Goal: Register for event/course

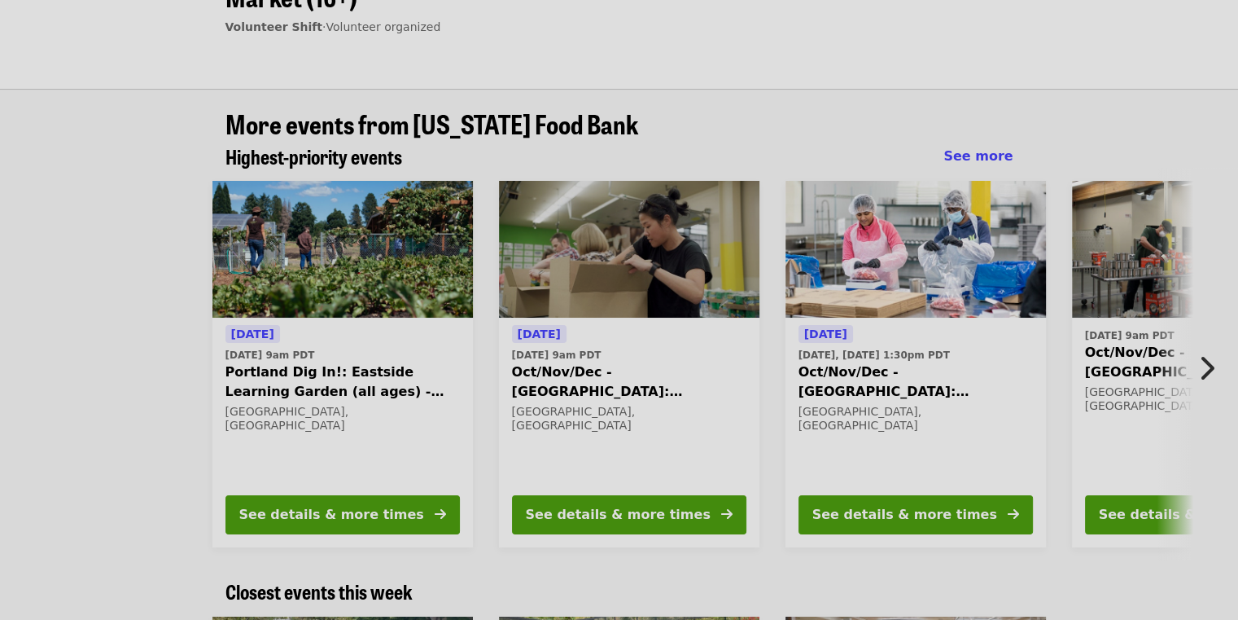
scroll to position [243, 0]
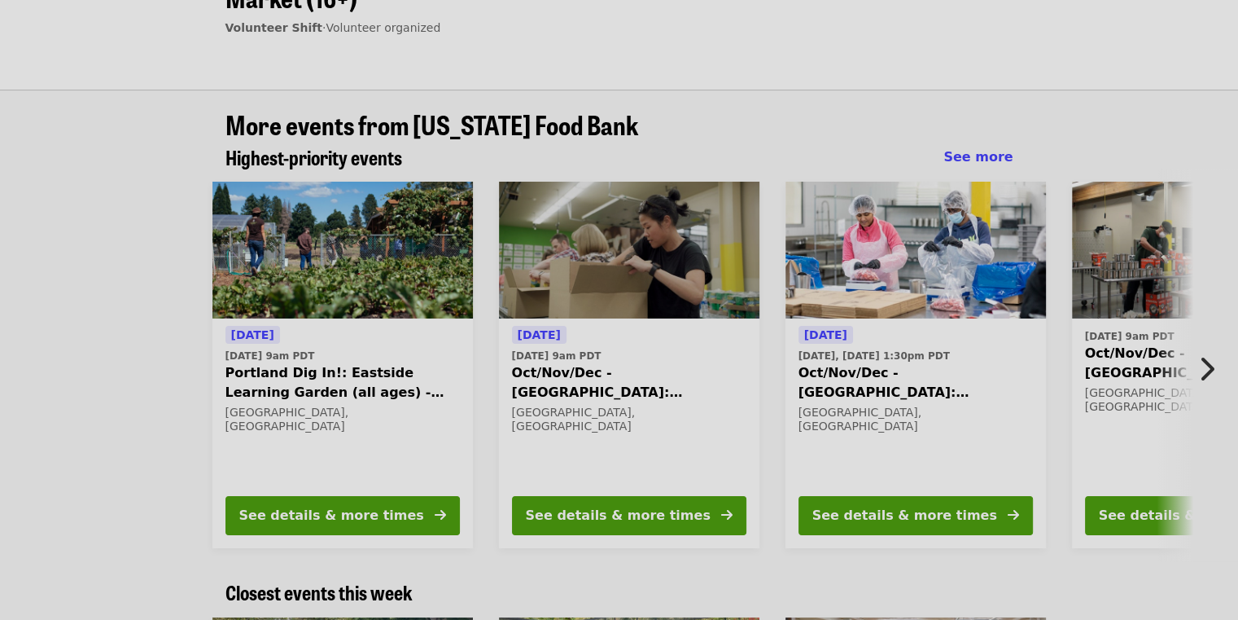
click at [1212, 353] on icon "chevron-right icon" at bounding box center [1207, 368] width 16 height 31
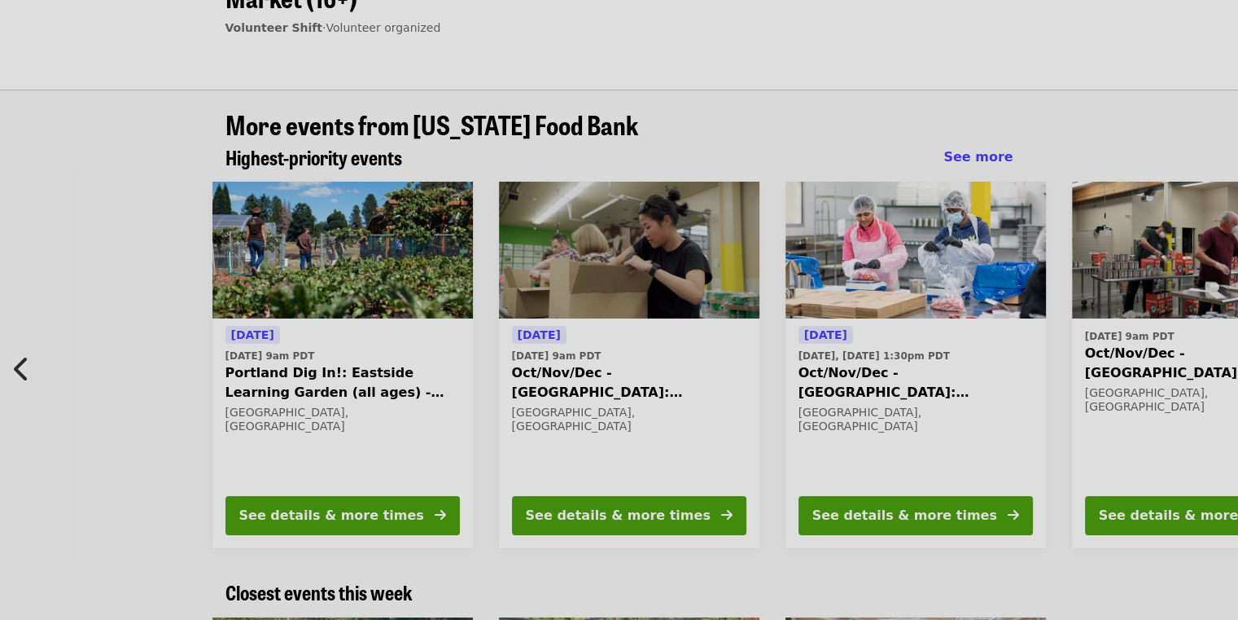
scroll to position [0, 730]
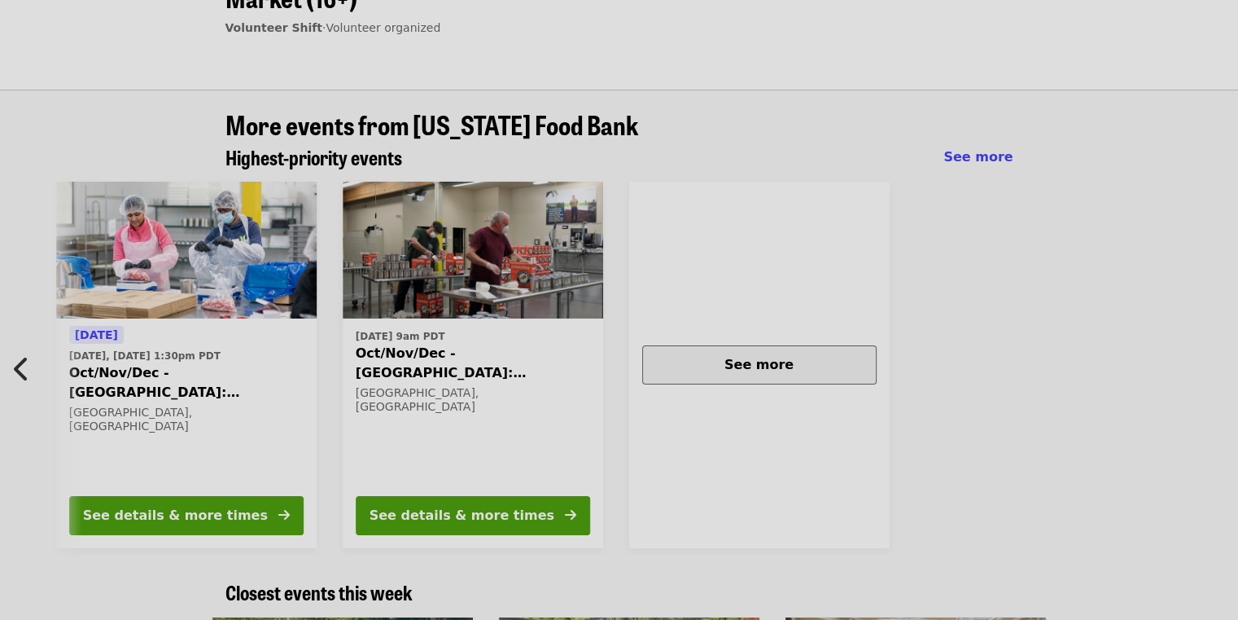
click at [756, 357] on span "See more" at bounding box center [759, 364] width 69 height 15
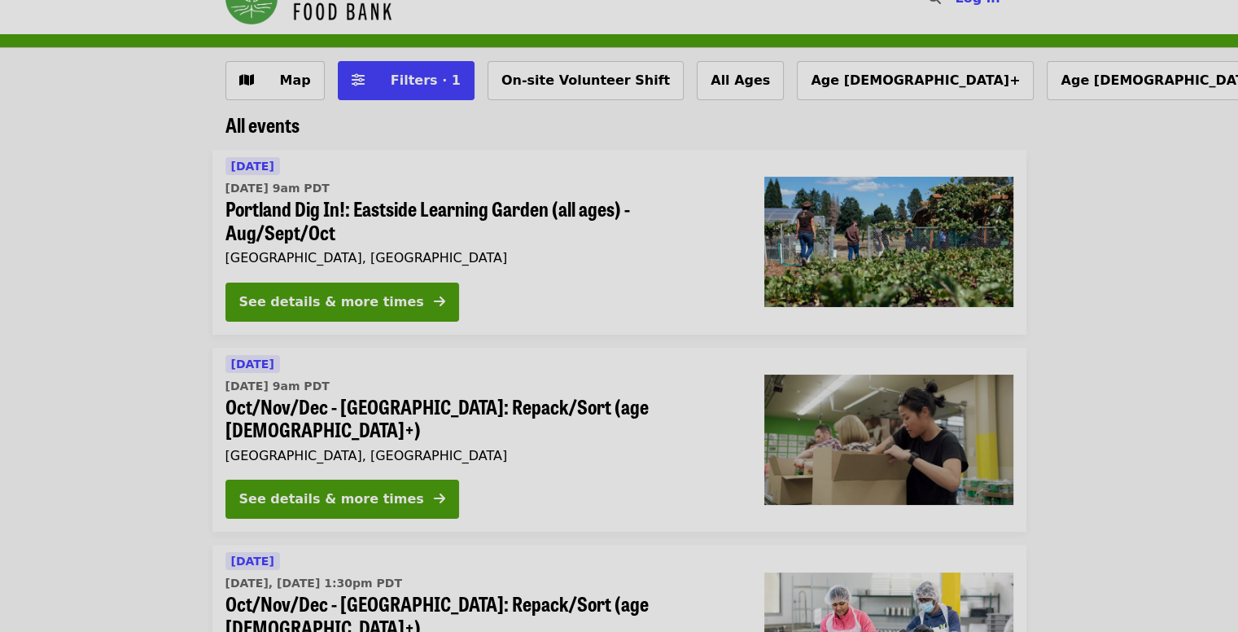
scroll to position [39, 0]
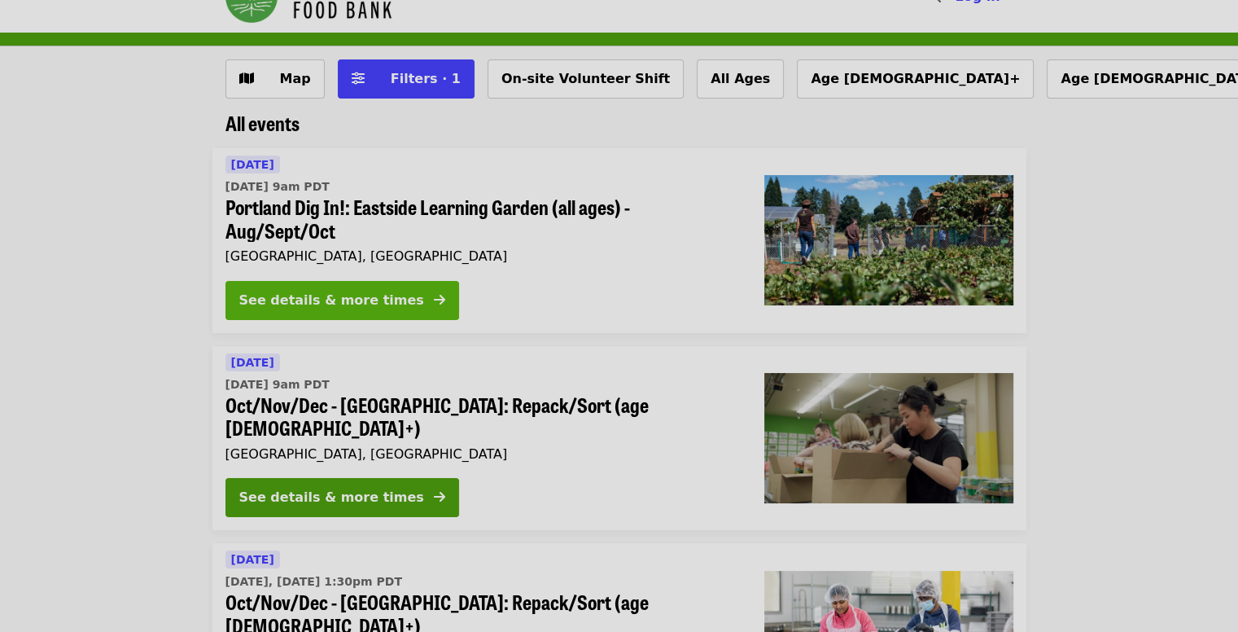
click at [339, 308] on div "See details & more times" at bounding box center [331, 301] width 185 height 20
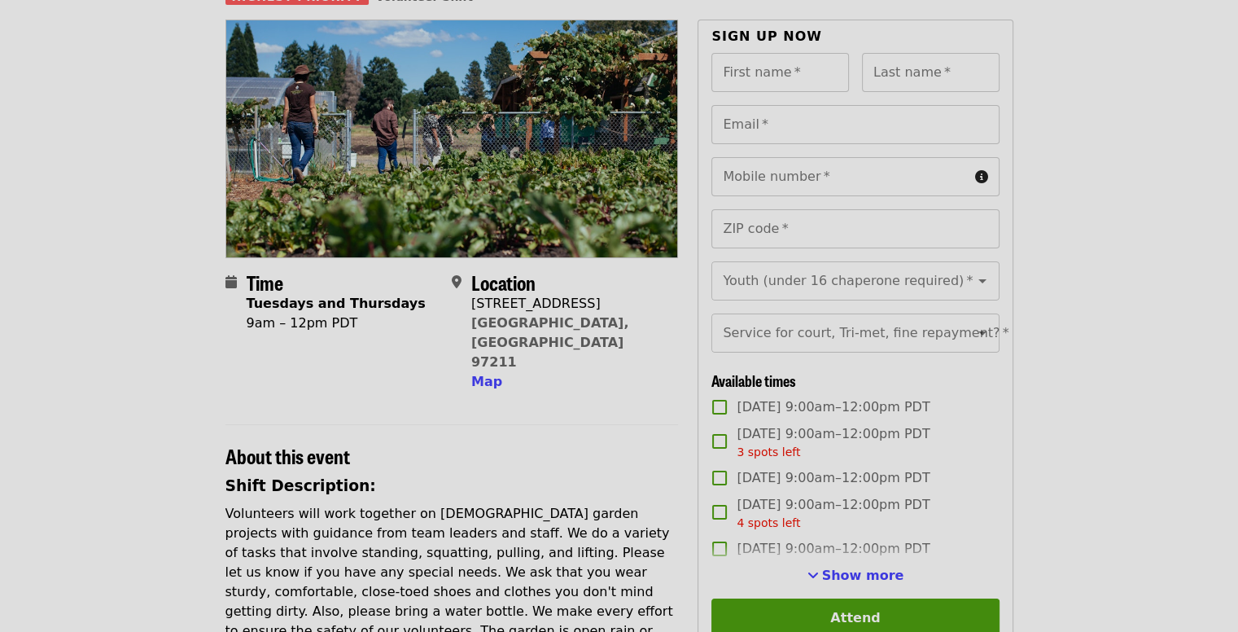
scroll to position [143, 0]
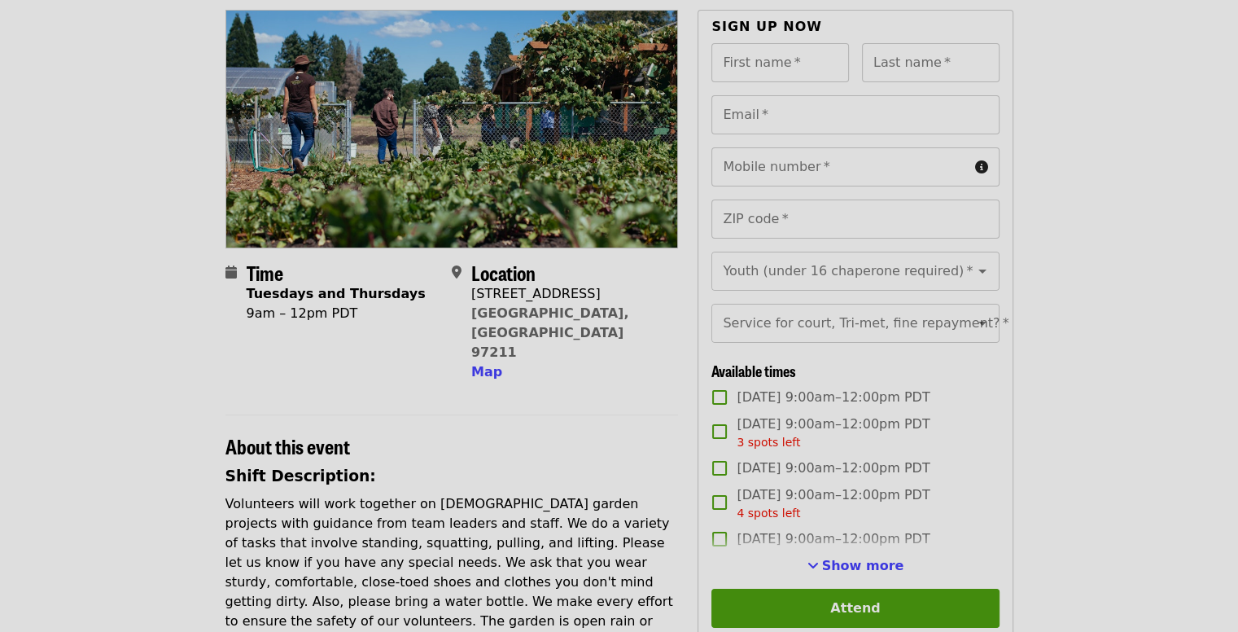
scroll to position [39, 0]
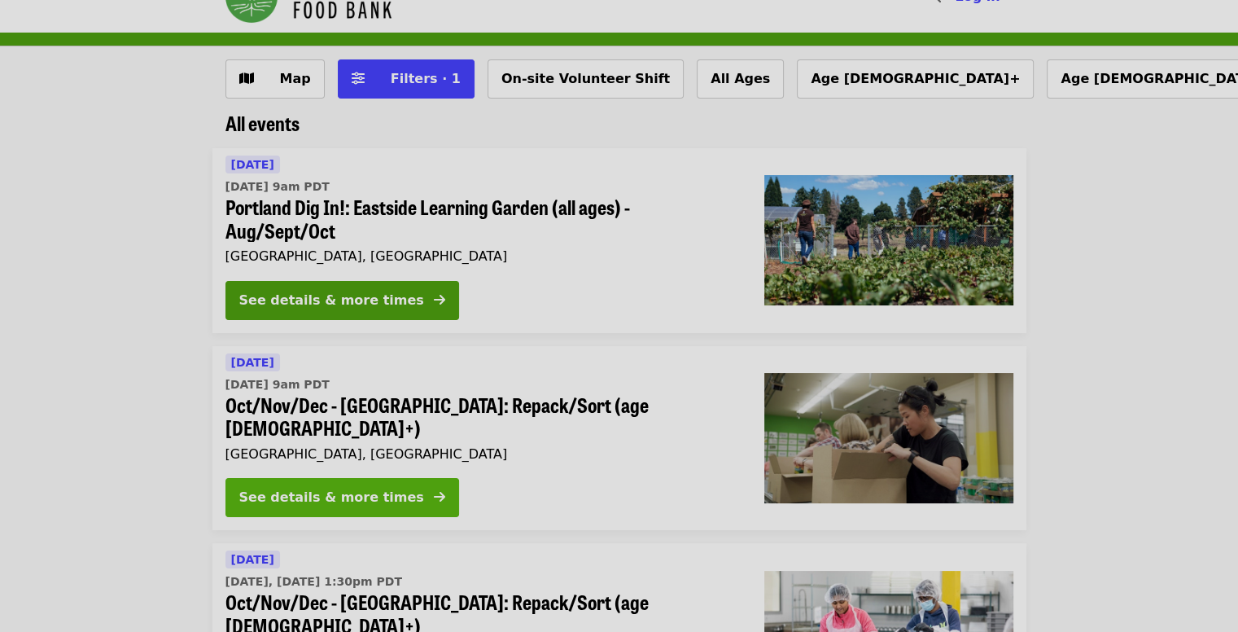
click at [261, 488] on div "See details & more times" at bounding box center [331, 498] width 185 height 20
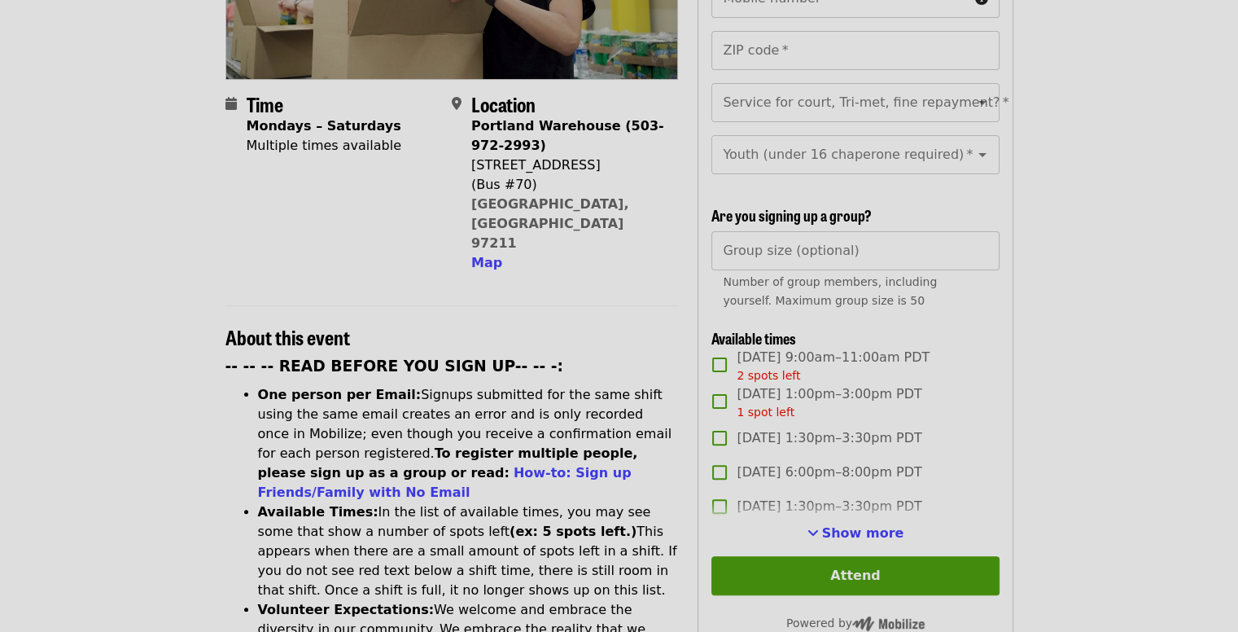
scroll to position [342, 0]
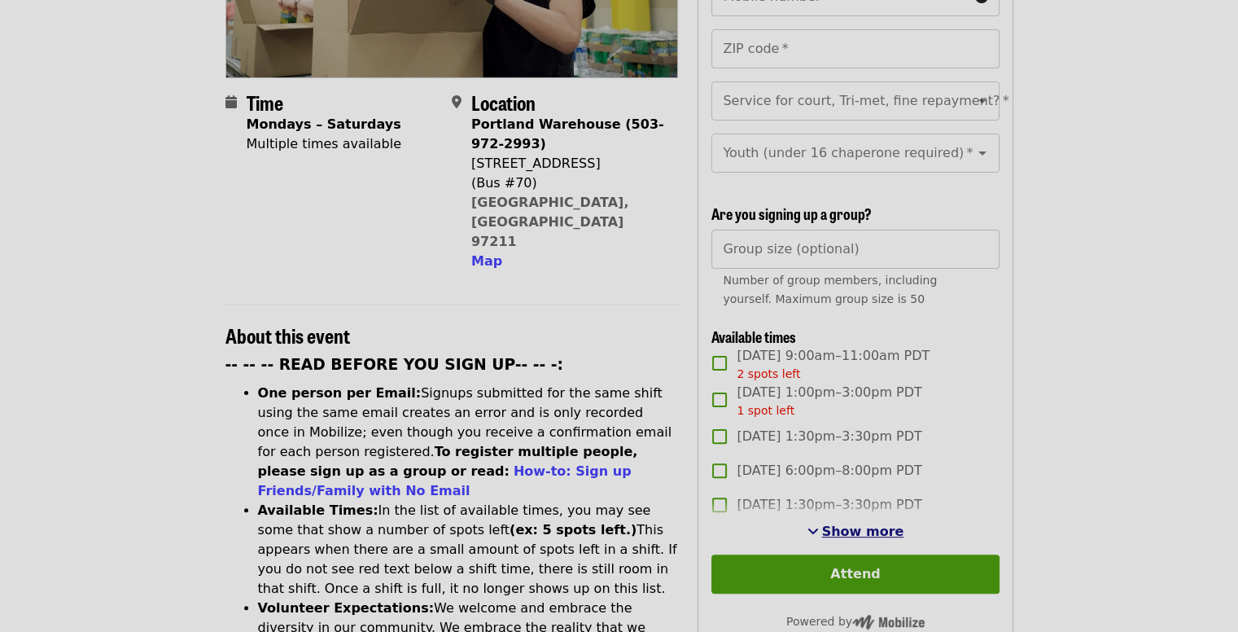
click at [851, 524] on span "Show more" at bounding box center [863, 531] width 82 height 15
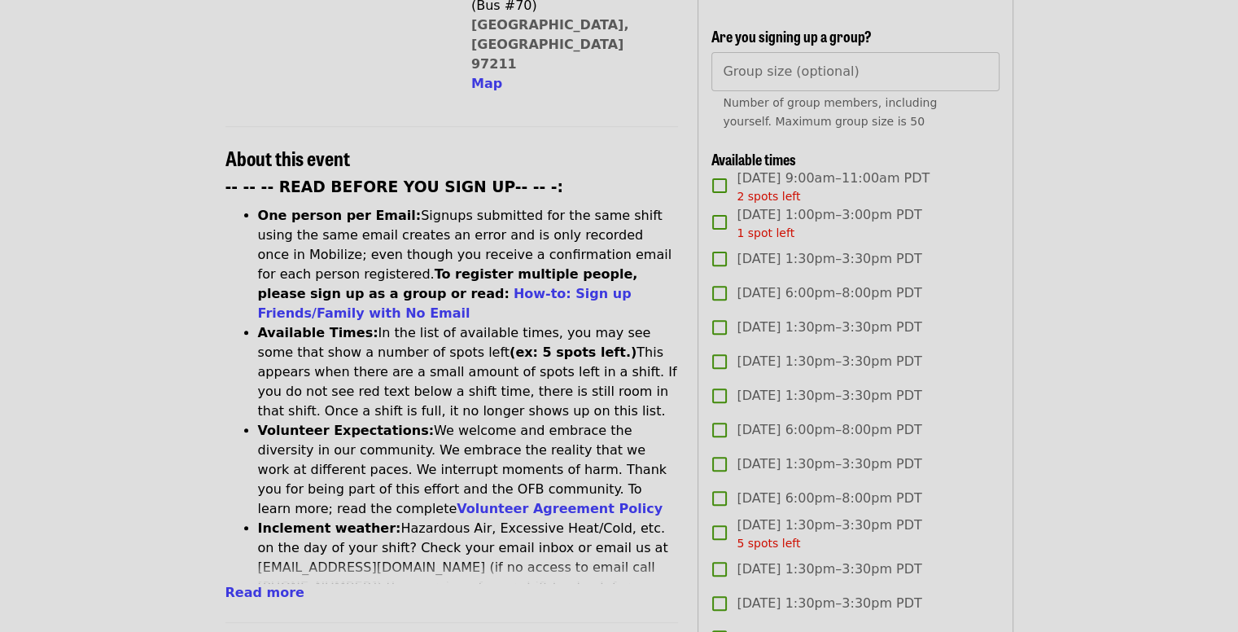
scroll to position [521, 0]
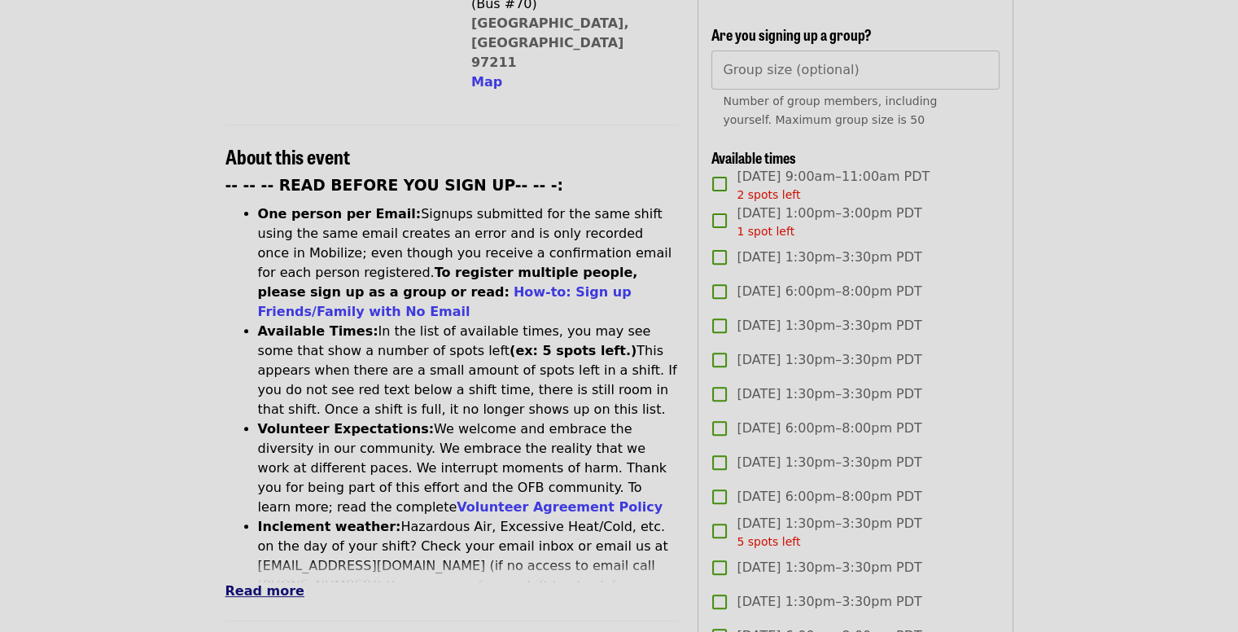
click at [252, 583] on span "Read more" at bounding box center [265, 590] width 79 height 15
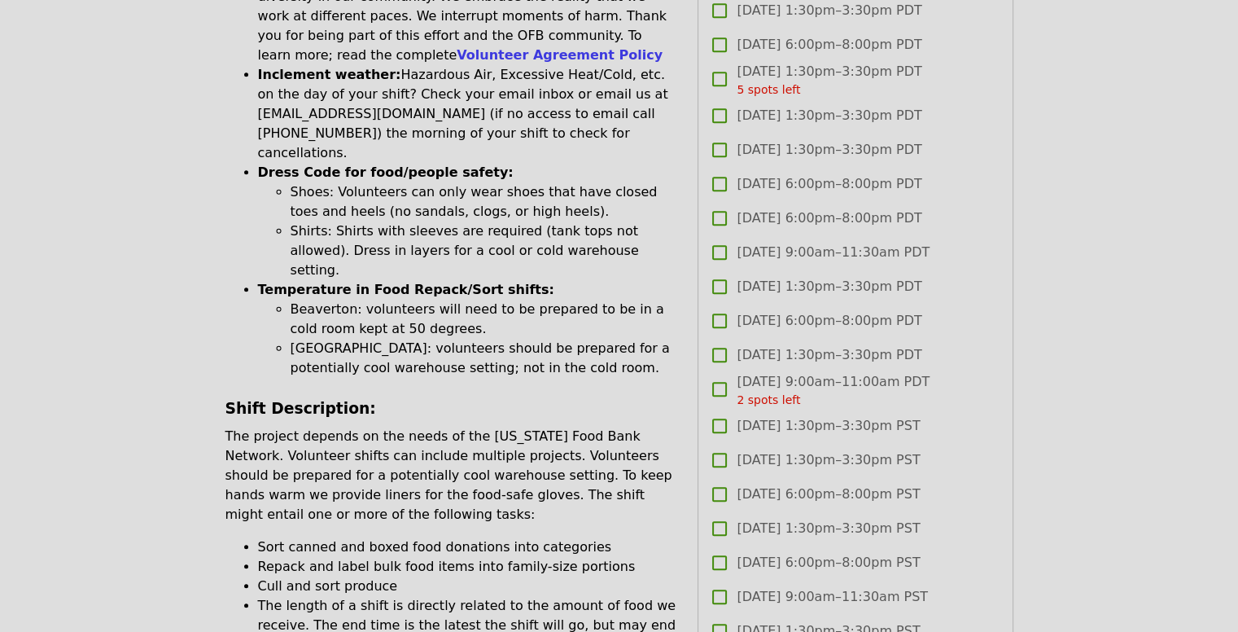
scroll to position [980, 0]
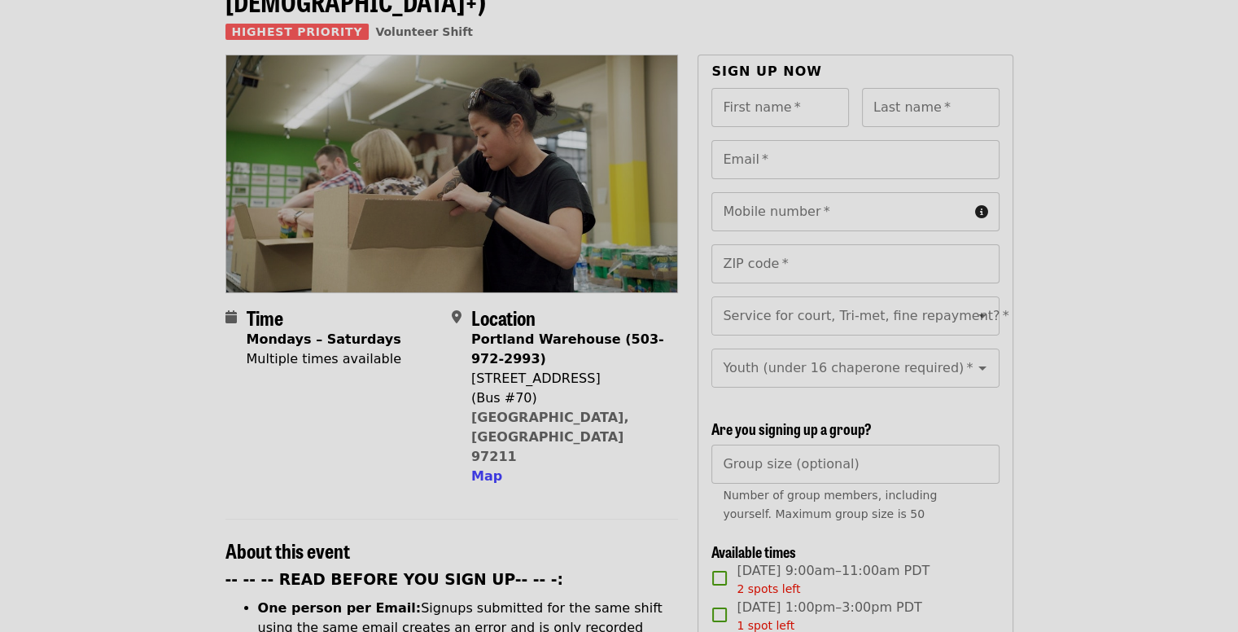
scroll to position [0, 0]
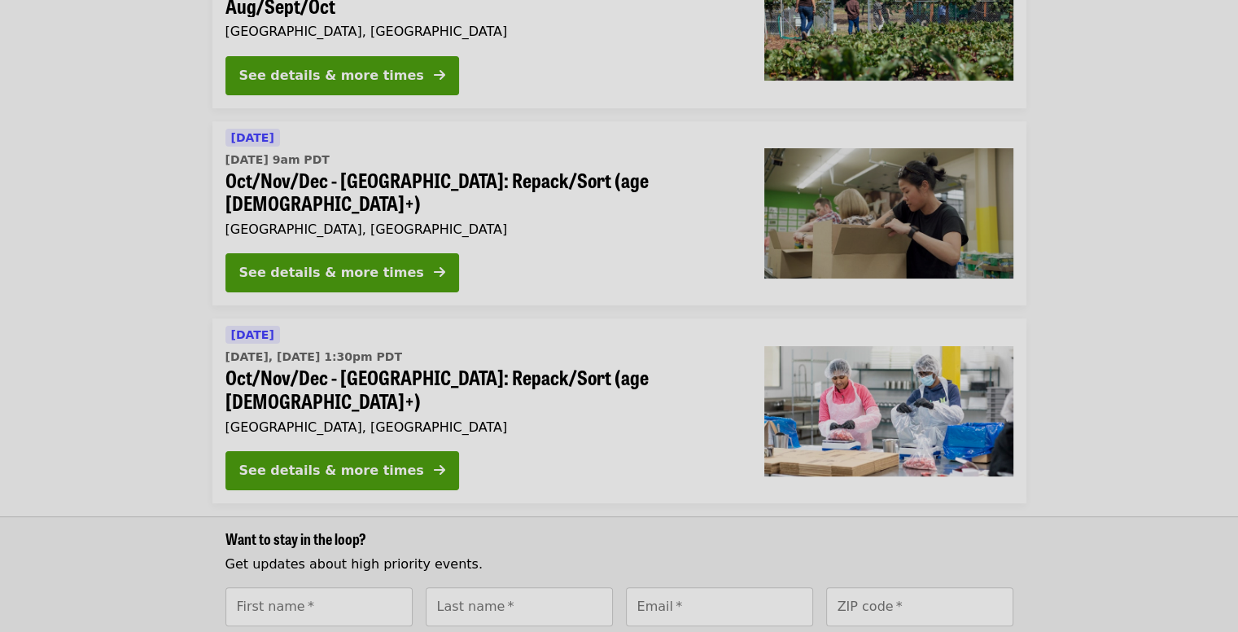
scroll to position [265, 0]
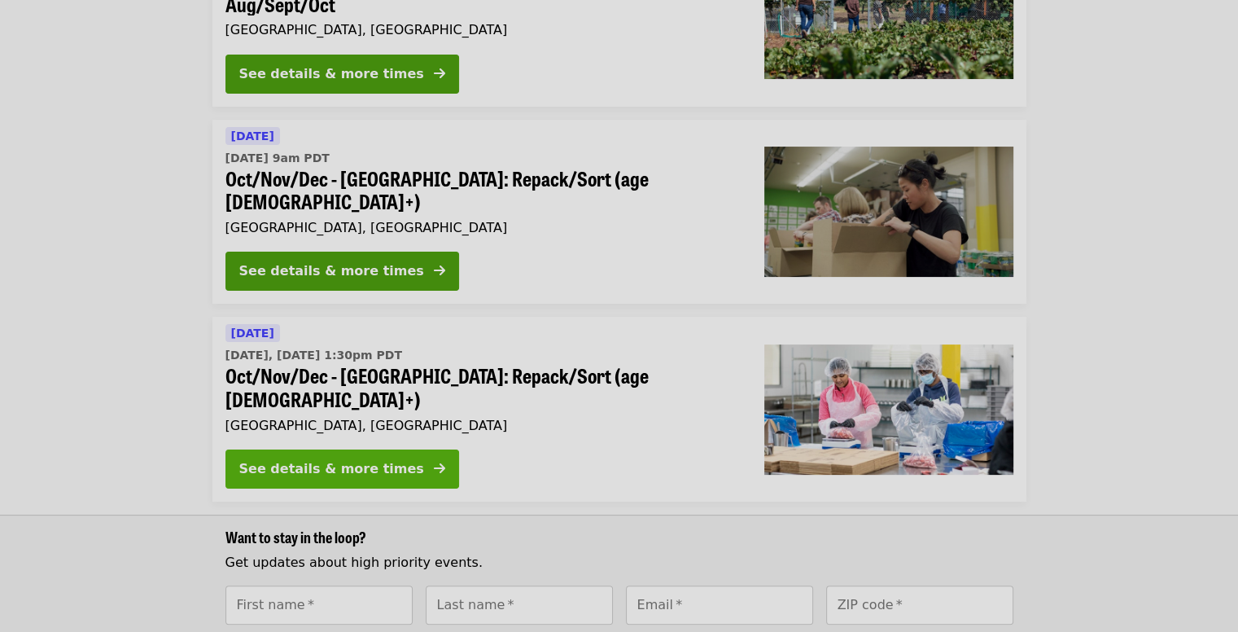
click at [270, 459] on div "See details & more times" at bounding box center [331, 469] width 185 height 20
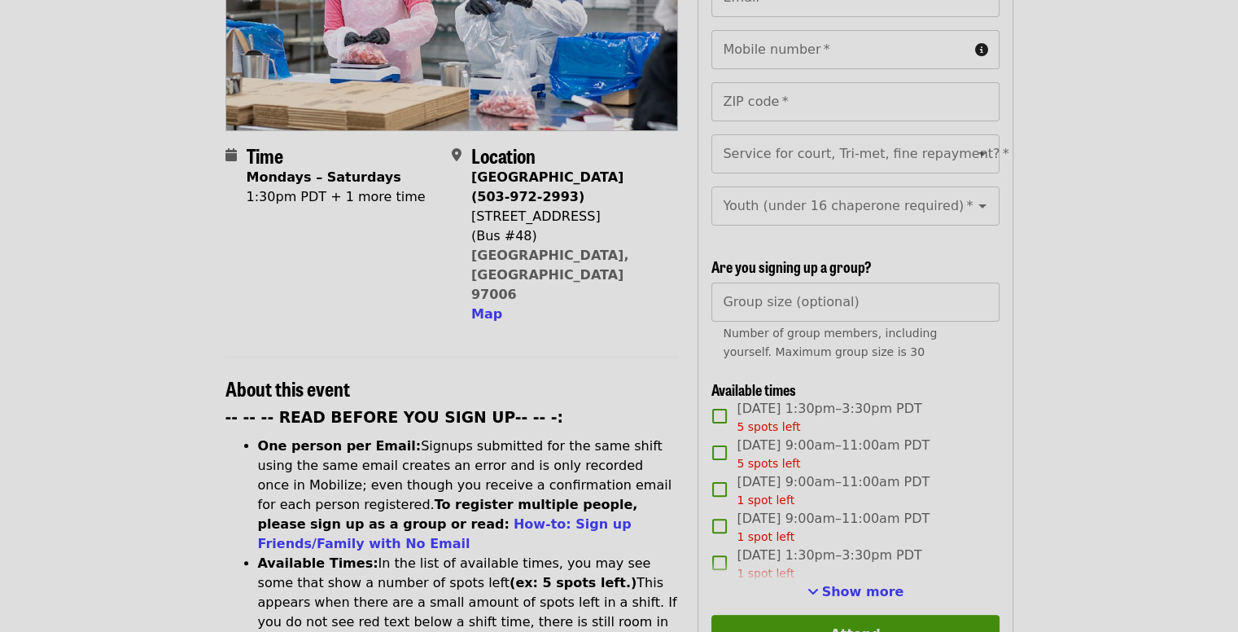
scroll to position [296, 0]
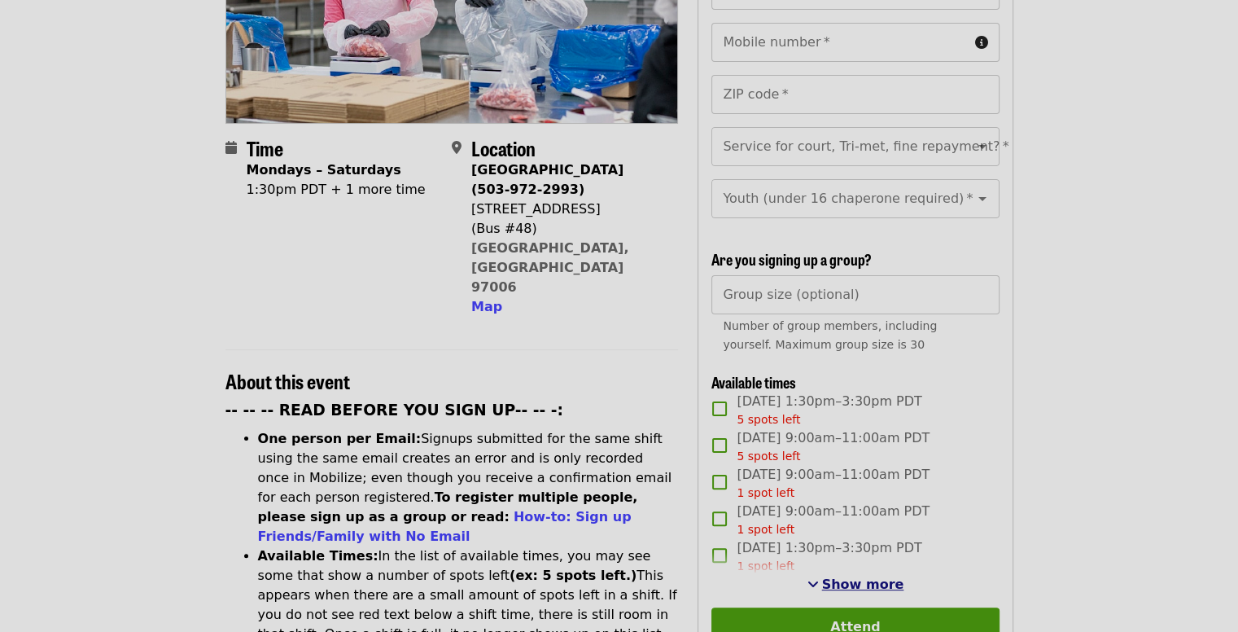
click at [840, 585] on span "Show more" at bounding box center [863, 583] width 82 height 15
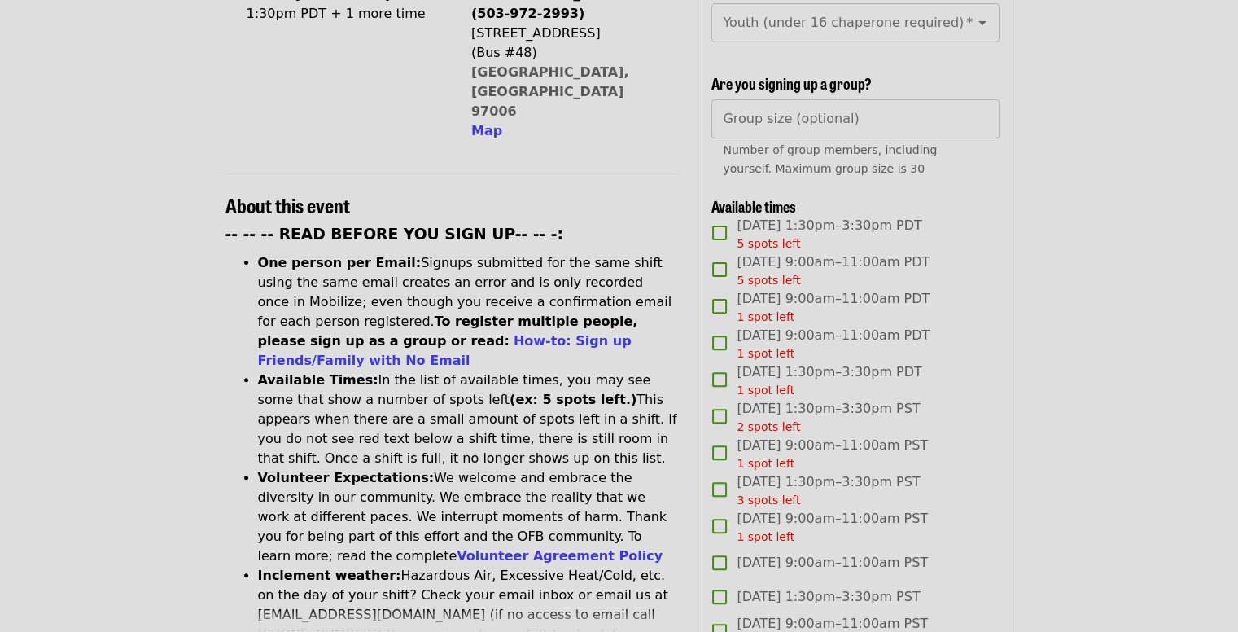
scroll to position [474, 0]
